Goal: Transaction & Acquisition: Purchase product/service

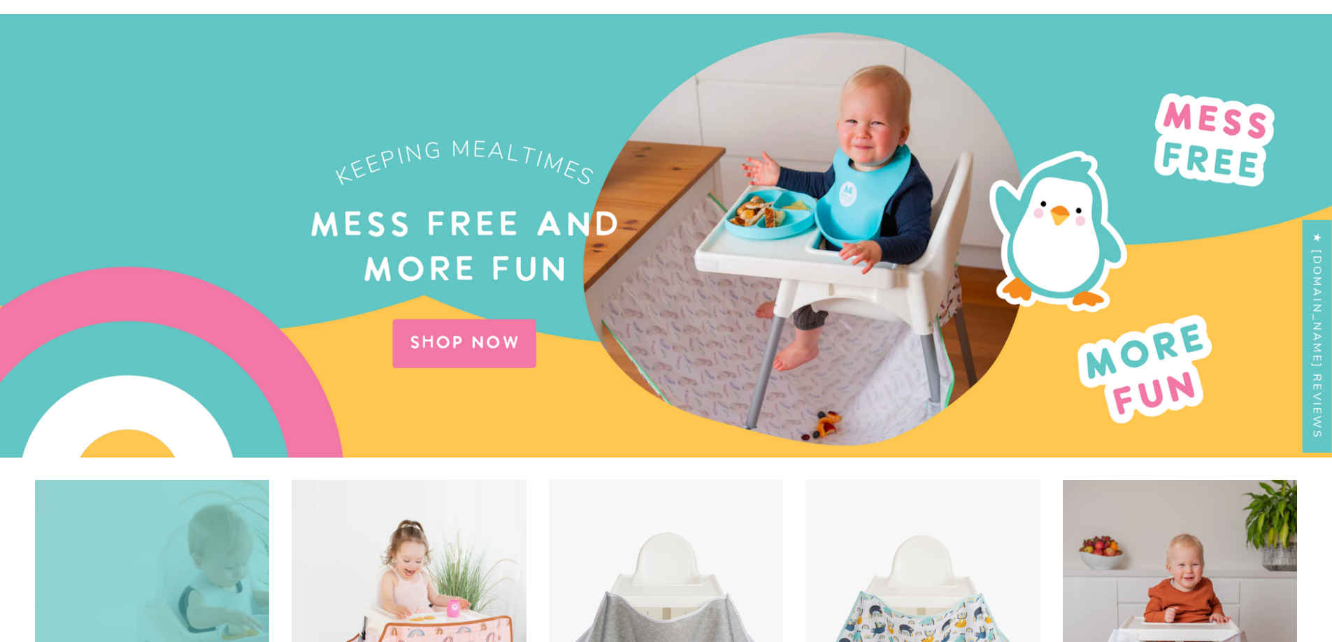
scroll to position [559, 0]
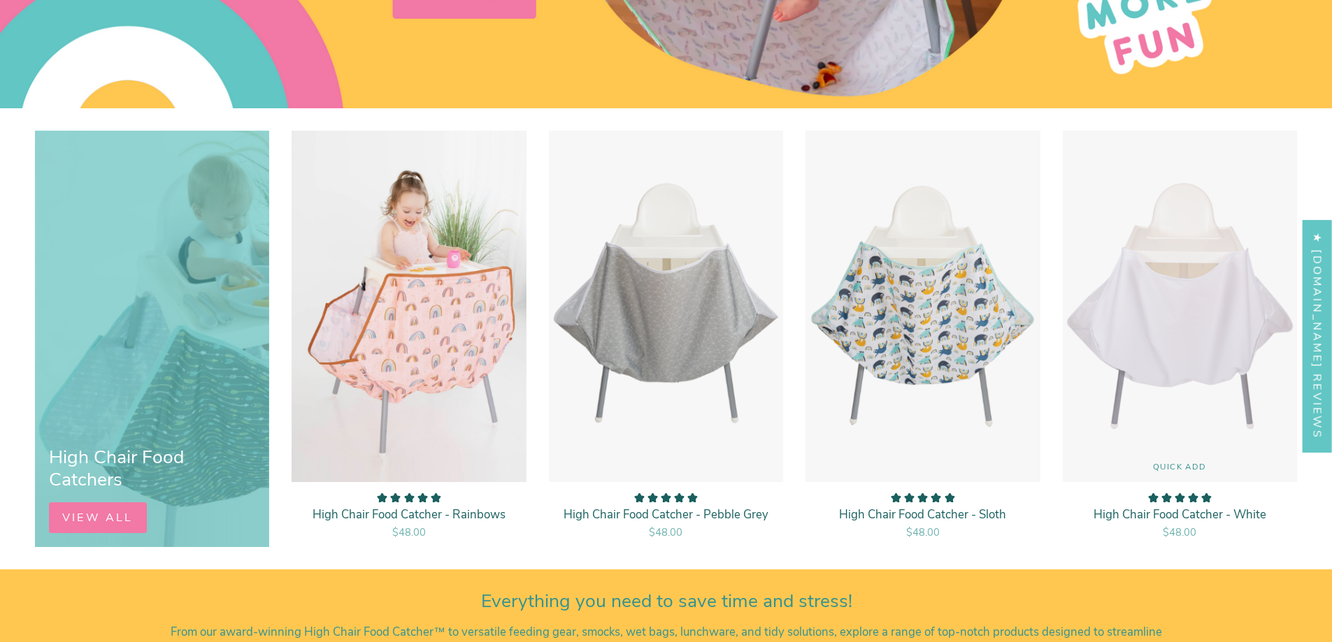
click at [1196, 392] on img "High Chair Food Catcher - White" at bounding box center [1180, 306] width 236 height 353
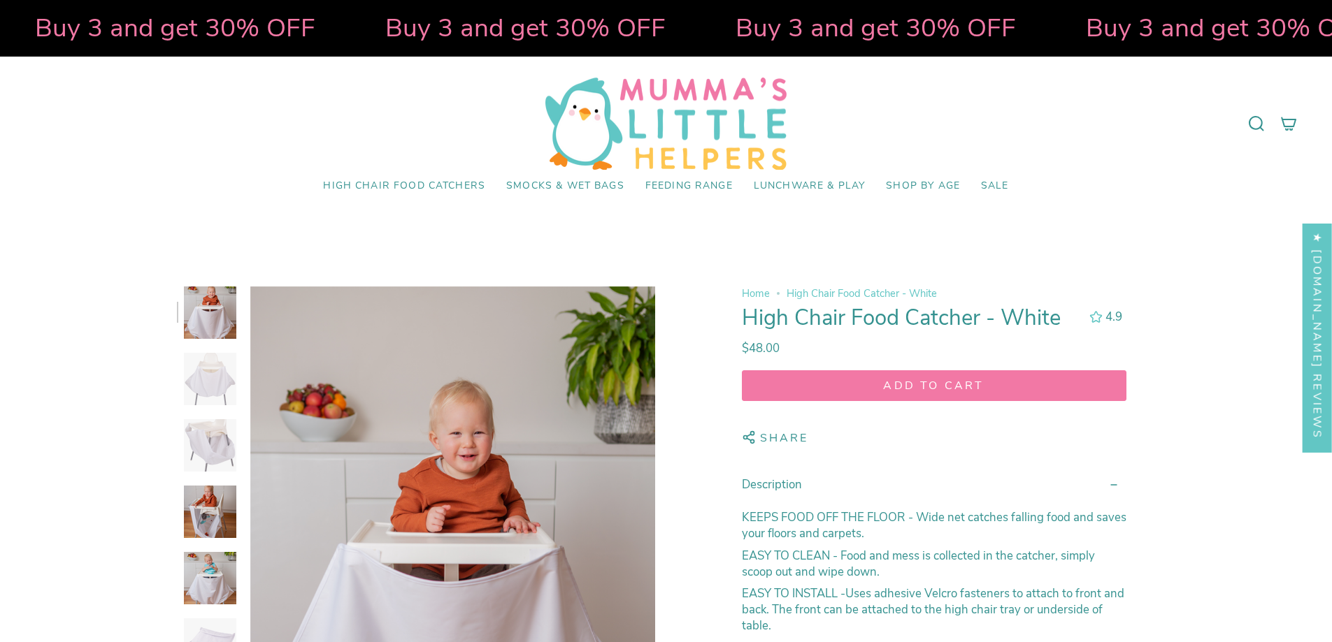
select select "pictures-first"
click at [197, 378] on img at bounding box center [210, 379] width 52 height 52
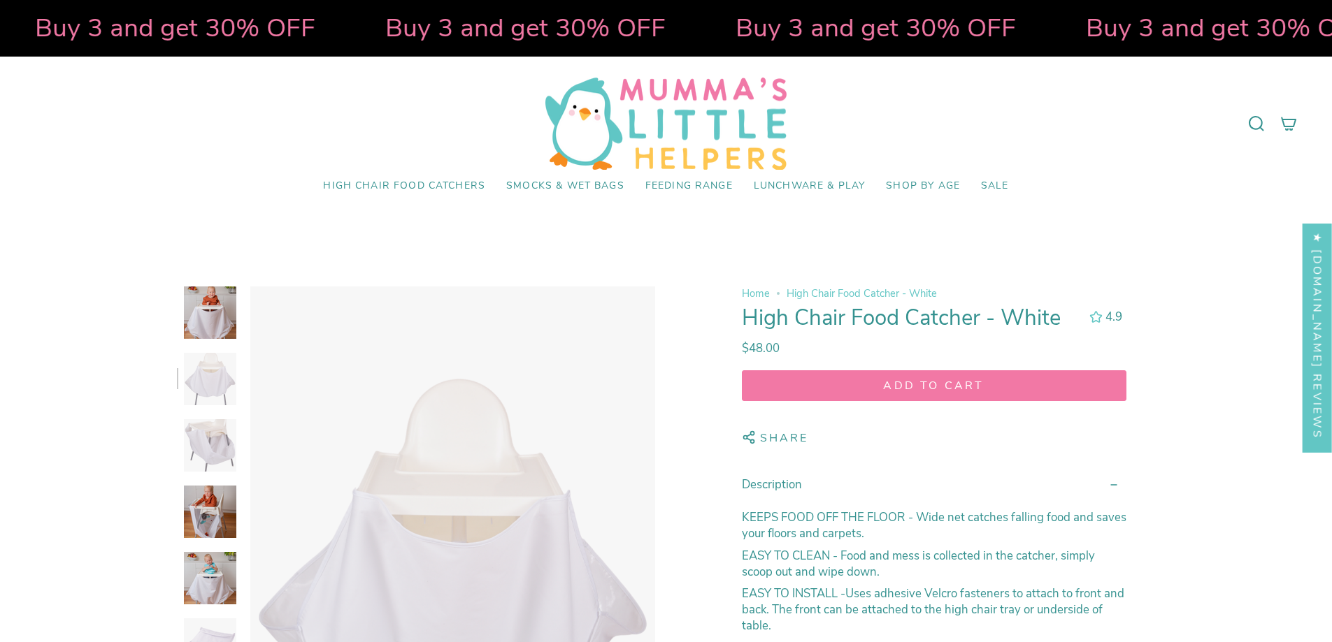
click at [200, 445] on img at bounding box center [210, 445] width 52 height 52
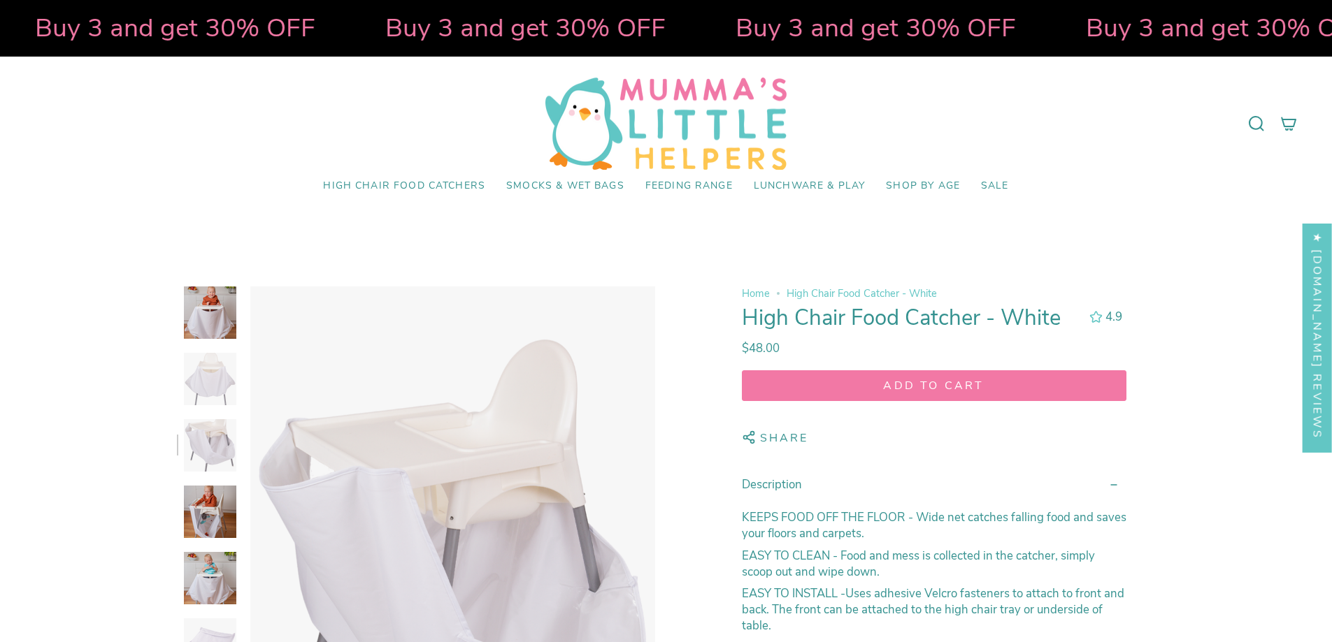
click at [214, 506] on img at bounding box center [210, 512] width 52 height 52
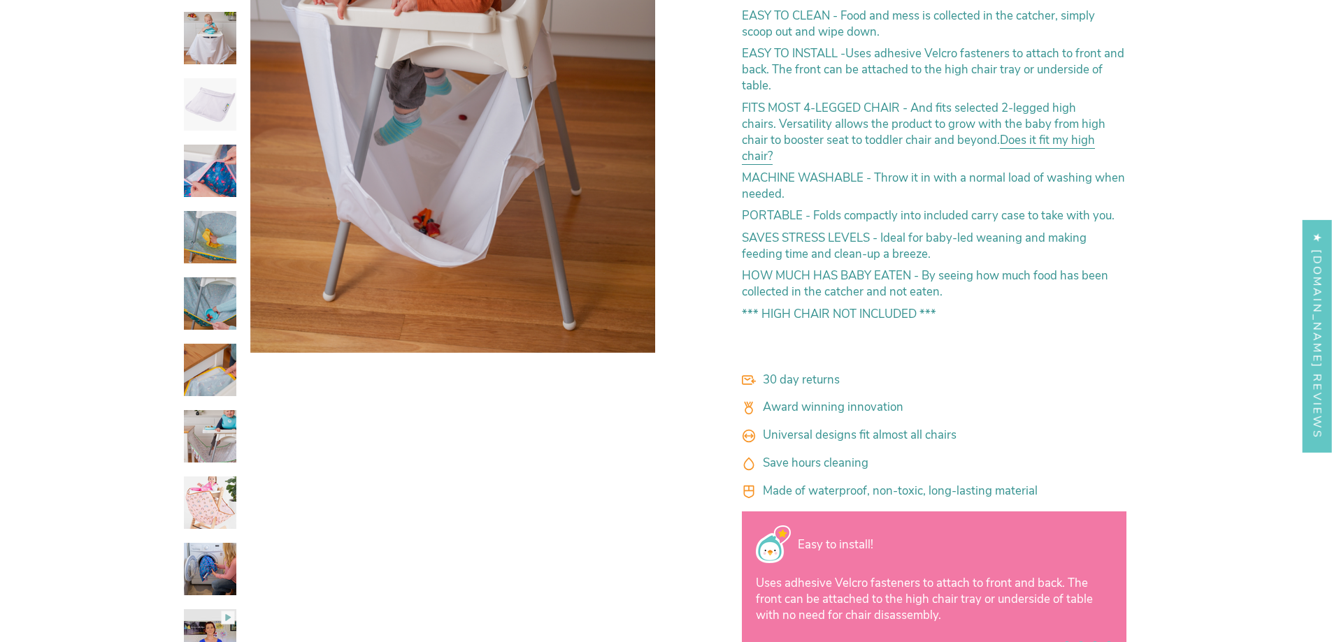
scroll to position [699, 0]
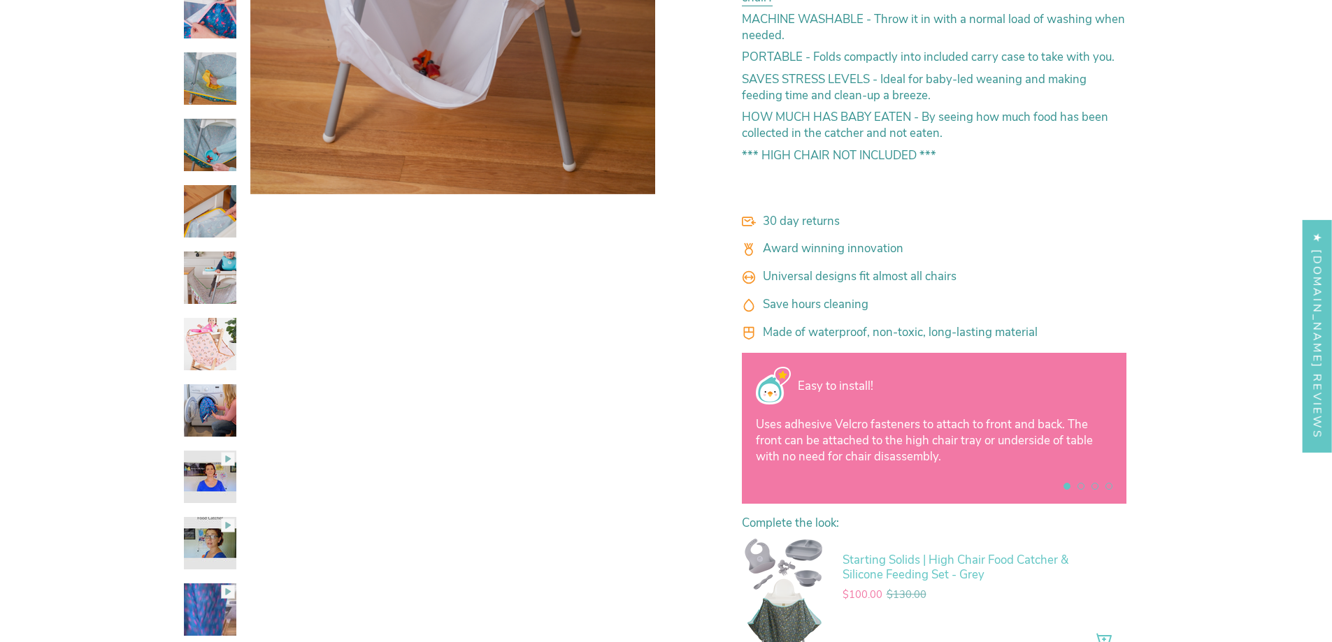
click at [208, 426] on img at bounding box center [210, 411] width 52 height 52
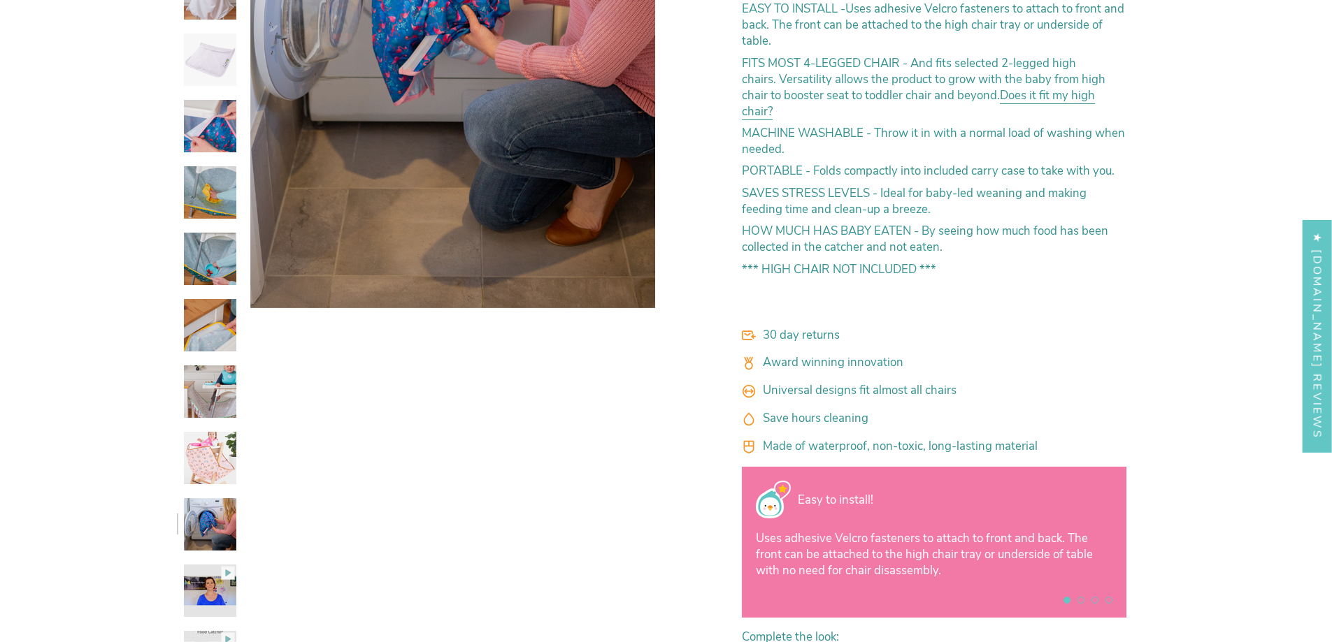
scroll to position [489, 0]
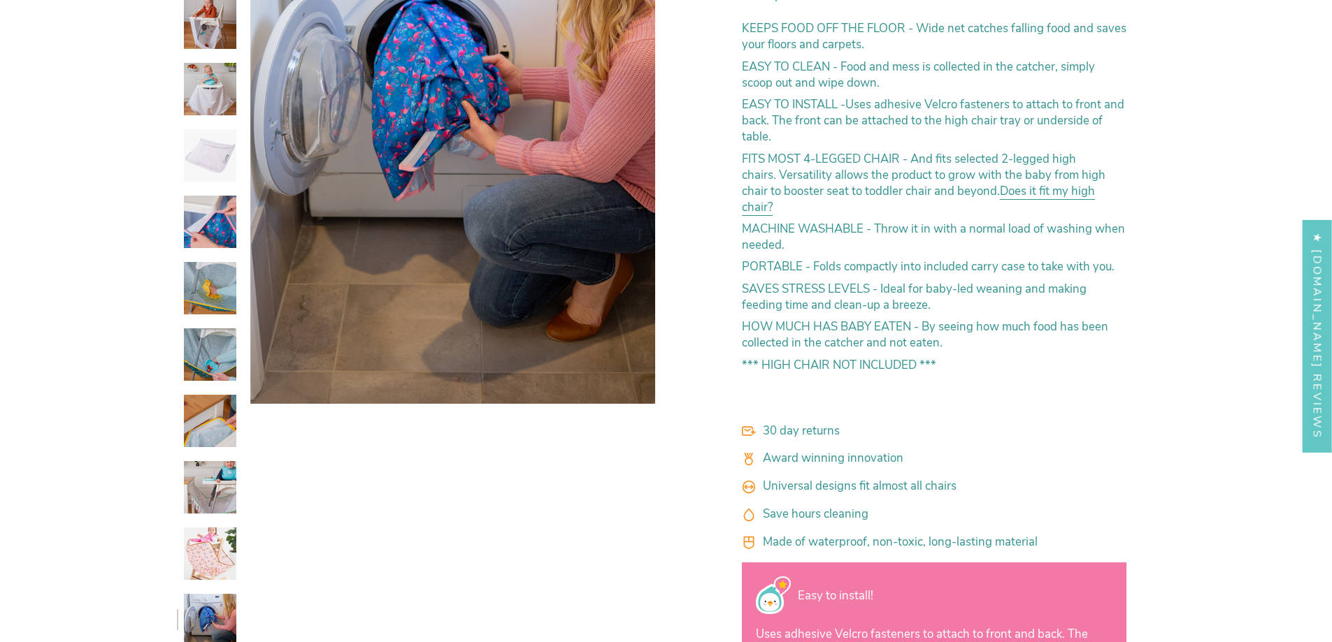
click at [209, 408] on img at bounding box center [210, 421] width 52 height 52
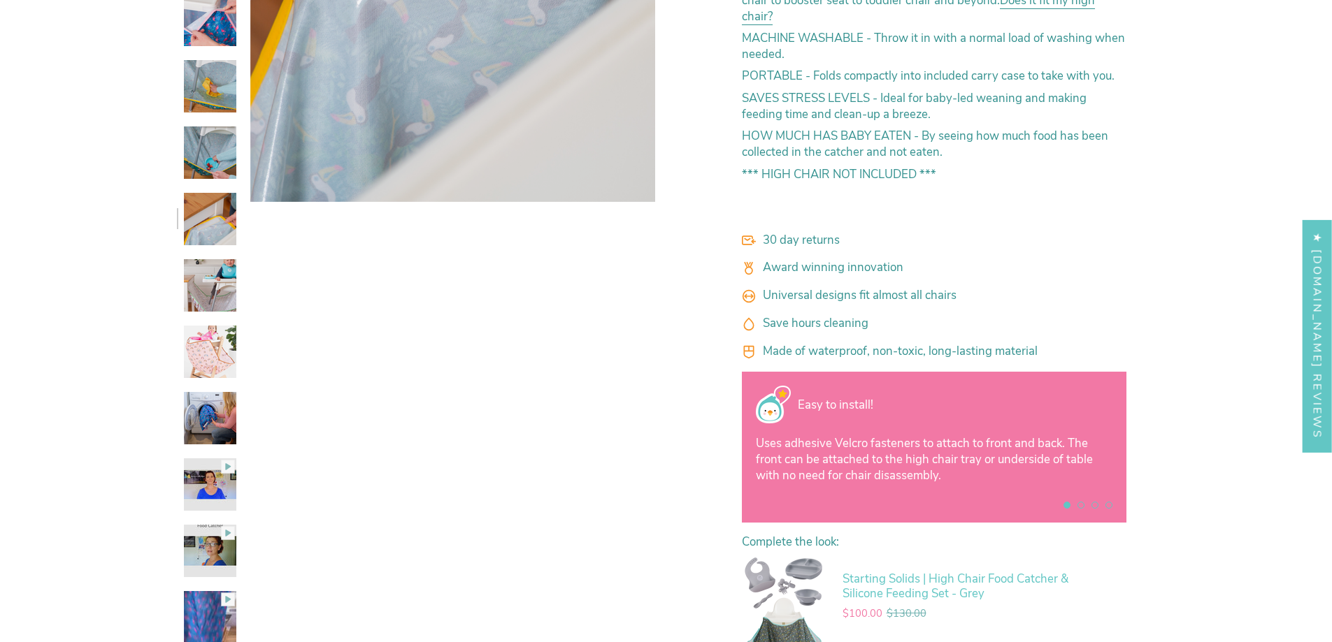
scroll to position [839, 0]
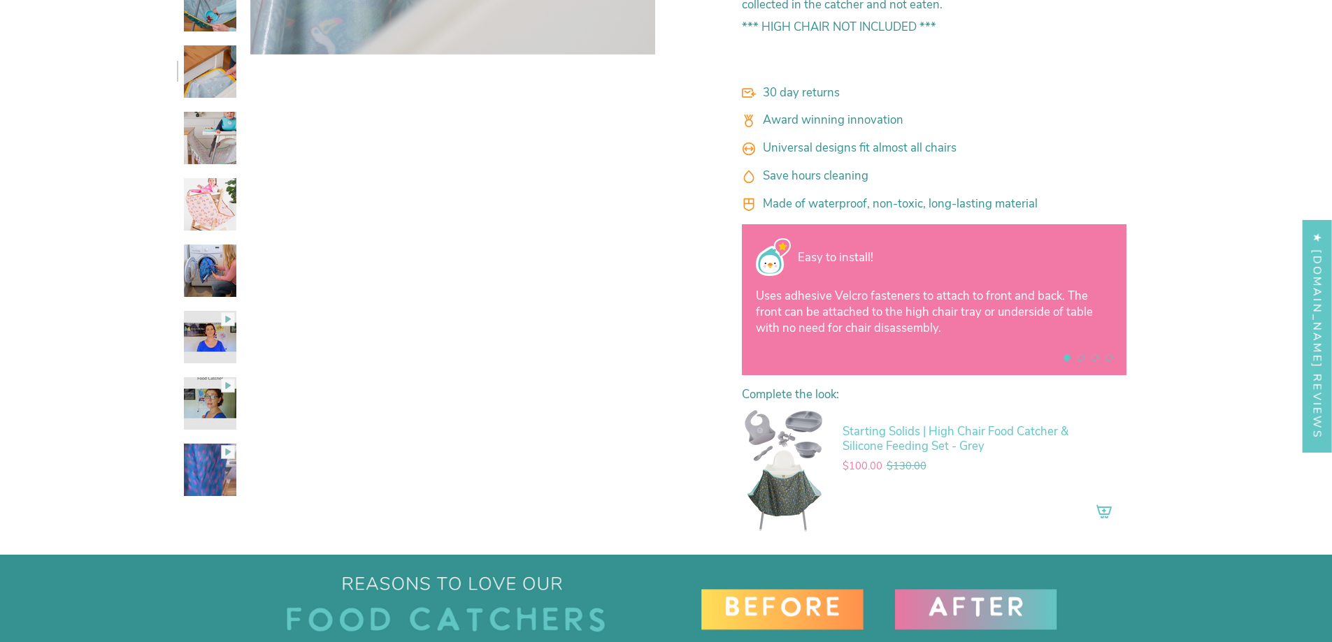
click at [208, 410] on img at bounding box center [210, 404] width 52 height 52
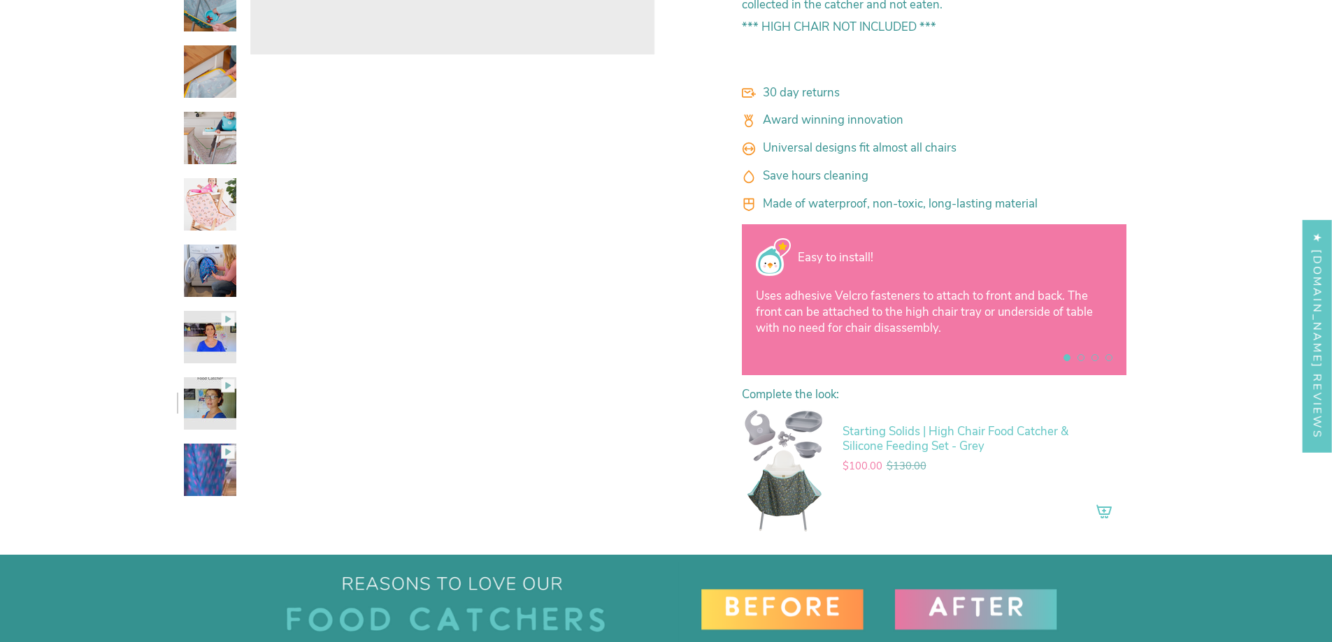
click at [205, 466] on img at bounding box center [210, 470] width 52 height 52
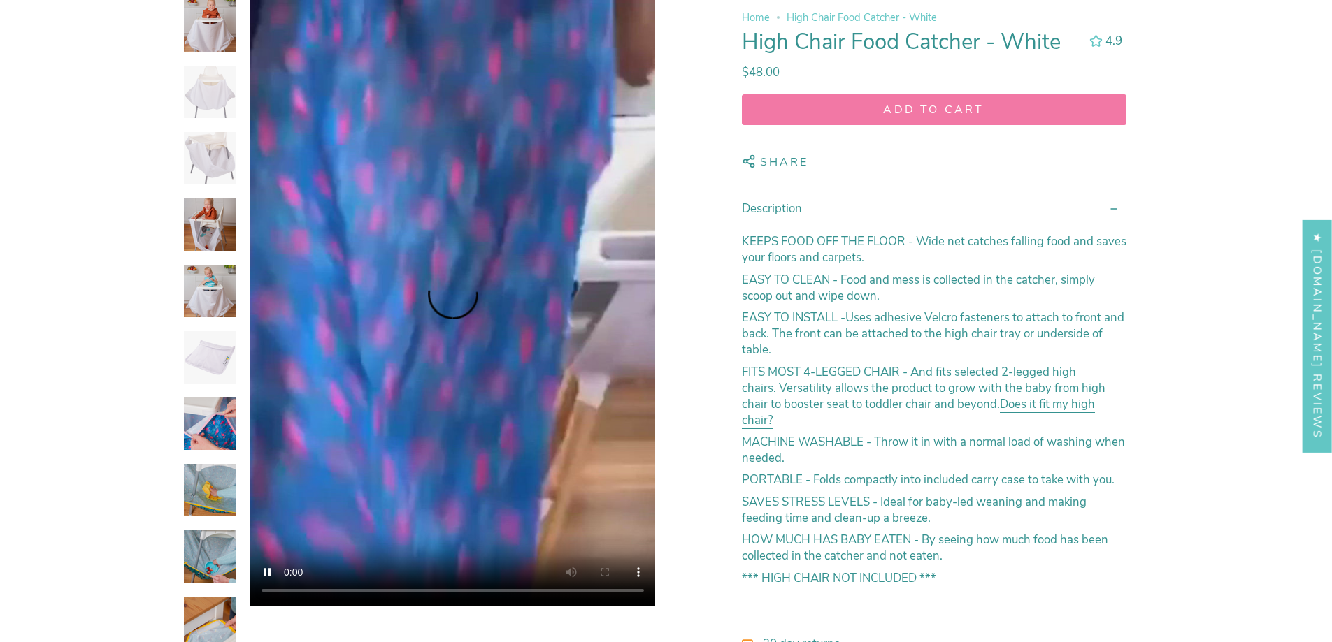
scroll to position [287, 0]
